Goal: Task Accomplishment & Management: Use online tool/utility

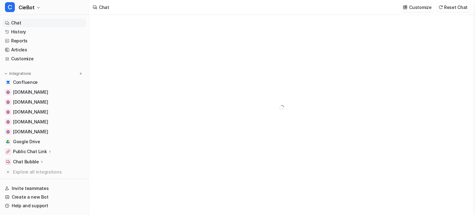
drag, startPoint x: 31, startPoint y: 152, endPoint x: 49, endPoint y: 152, distance: 18.2
click at [31, 152] on p "Public Chat Link" at bounding box center [30, 151] width 34 height 6
type textarea "**********"
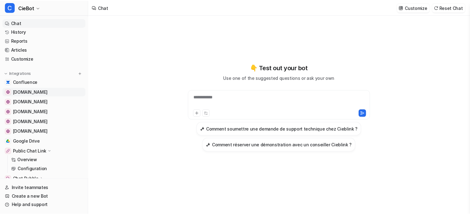
scroll to position [31, 0]
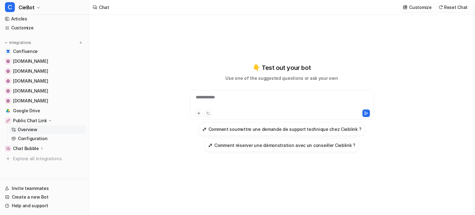
click at [46, 133] on link "Overview" at bounding box center [47, 129] width 77 height 9
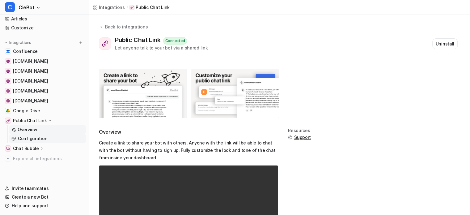
click at [37, 140] on p "Configuration" at bounding box center [32, 138] width 29 height 6
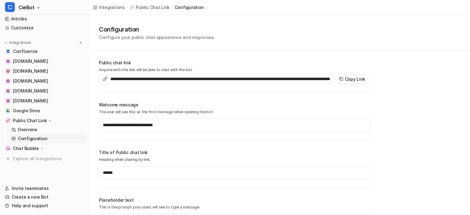
click at [350, 78] on button "Copy Link" at bounding box center [352, 79] width 32 height 10
